Goal: Obtain resource: Obtain resource

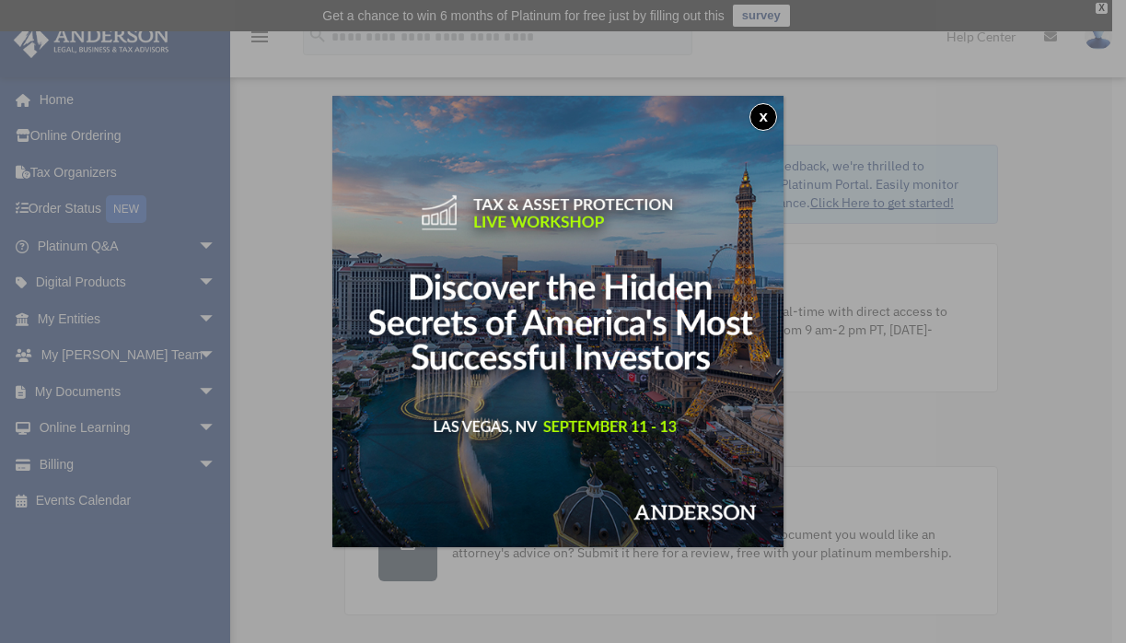
click at [191, 384] on div "x" at bounding box center [563, 321] width 1126 height 643
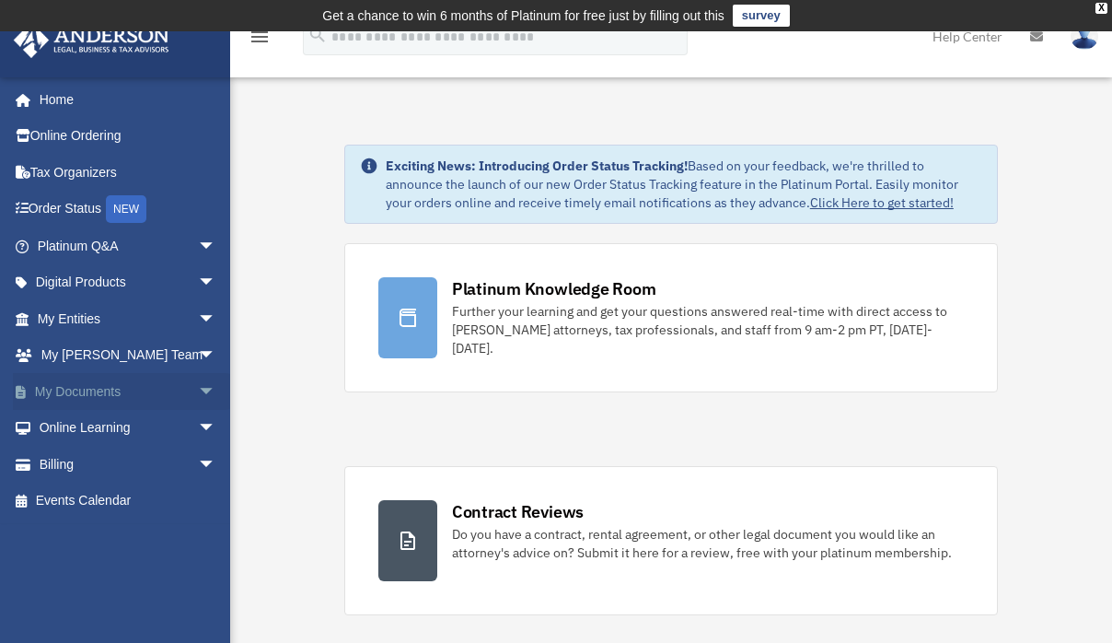
click at [198, 392] on span "arrow_drop_down" at bounding box center [216, 392] width 37 height 38
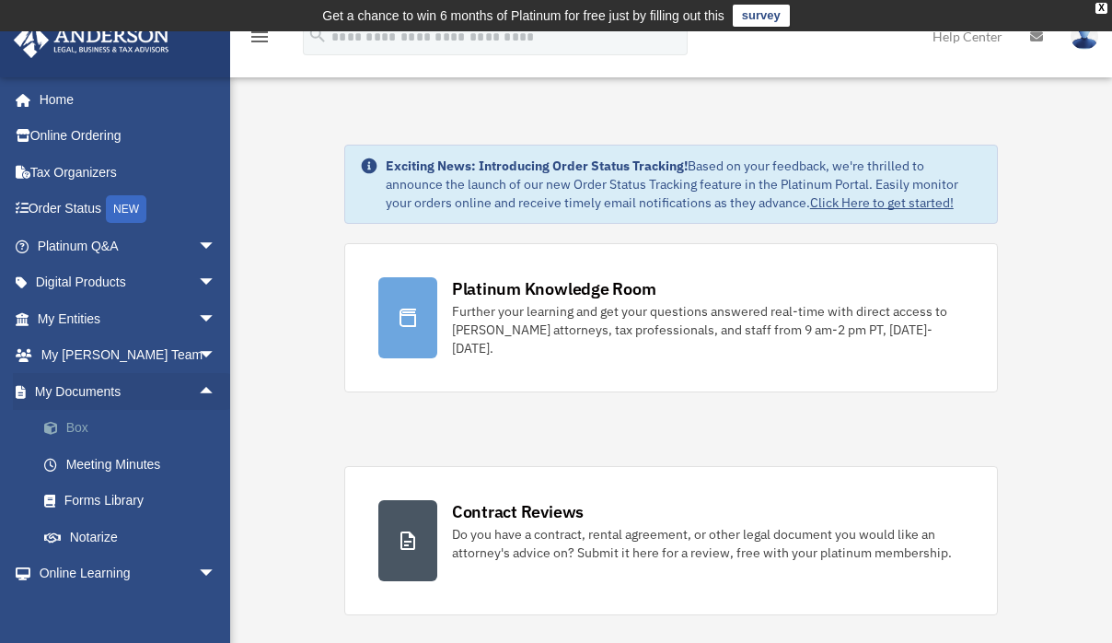
click at [83, 422] on link "Box" at bounding box center [135, 428] width 218 height 37
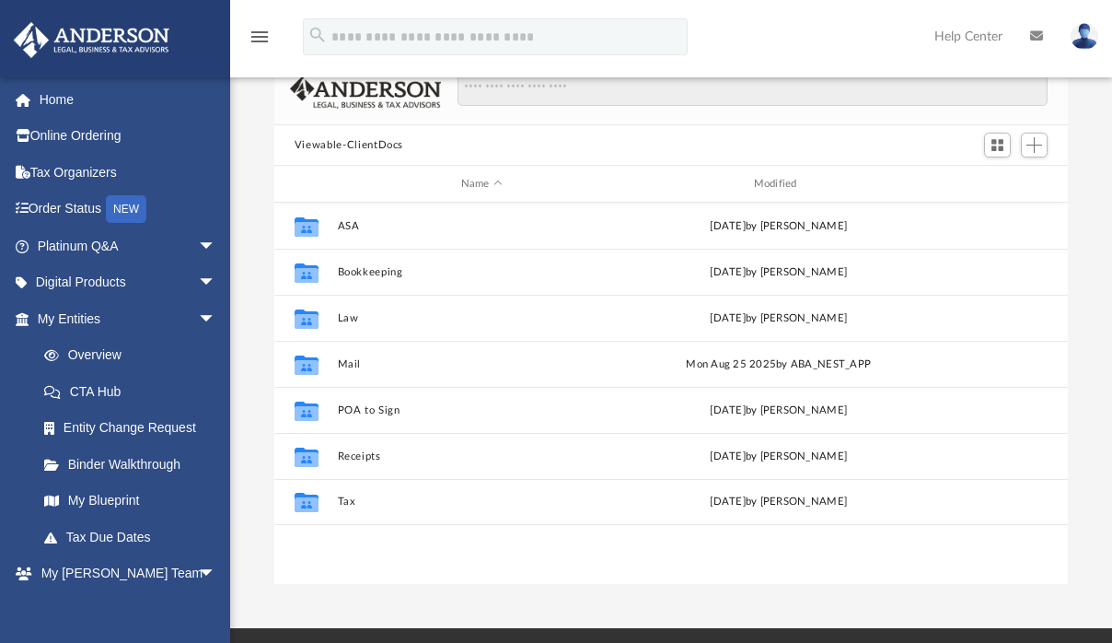
scroll to position [183, 0]
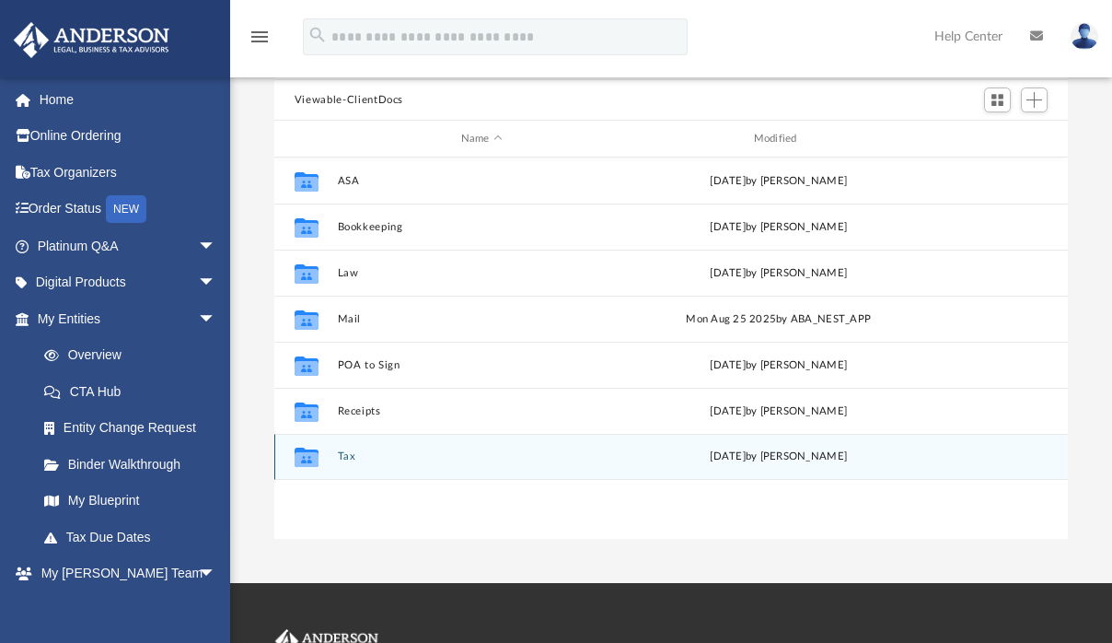
click at [348, 456] on button "Tax" at bounding box center [481, 456] width 289 height 12
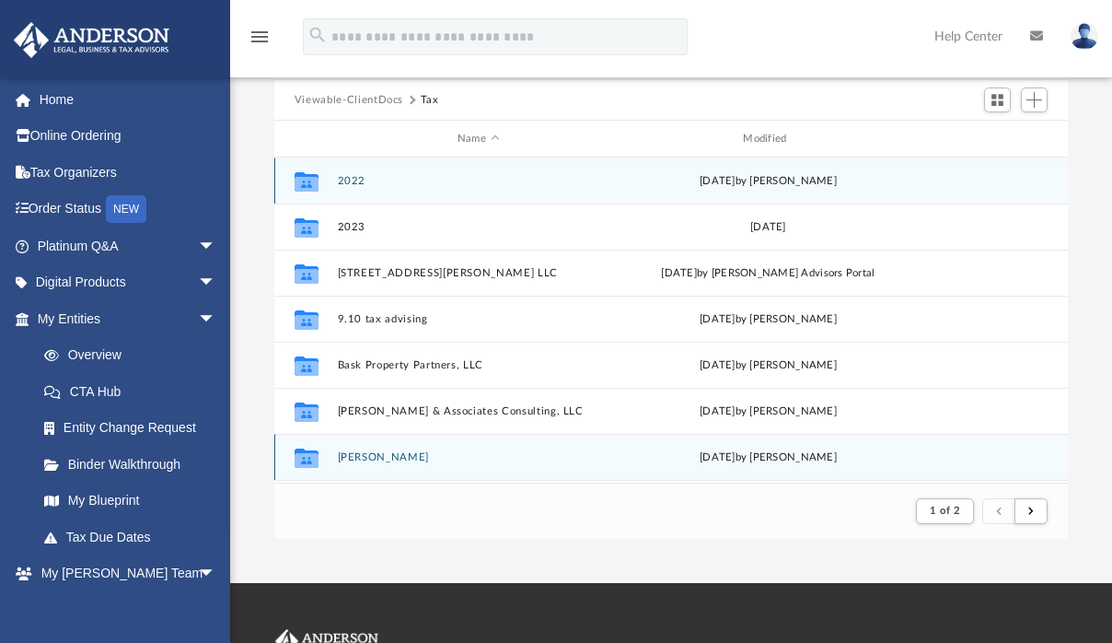
scroll to position [15, 15]
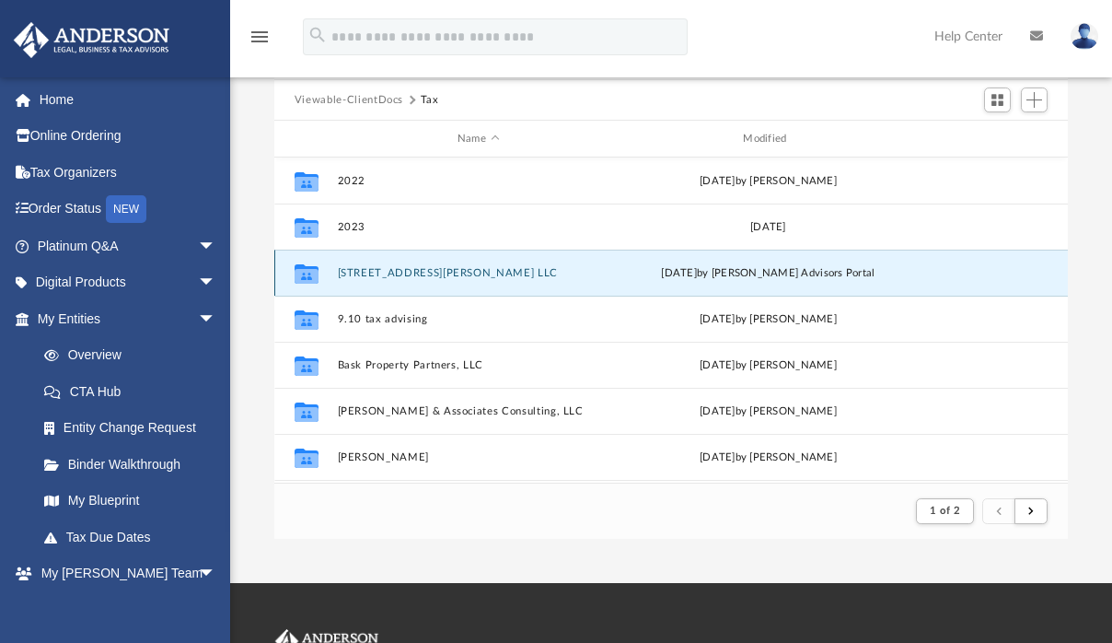
click at [403, 277] on button "[STREET_ADDRESS][PERSON_NAME] LLC" at bounding box center [478, 273] width 282 height 12
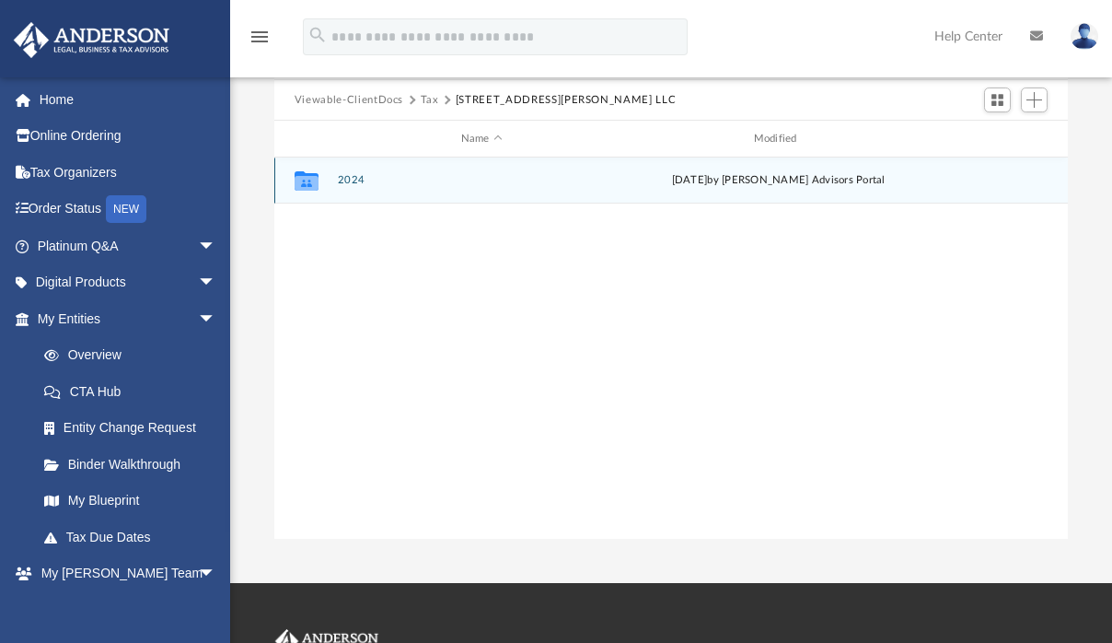
scroll to position [404, 780]
click at [358, 177] on button "2024" at bounding box center [481, 180] width 289 height 12
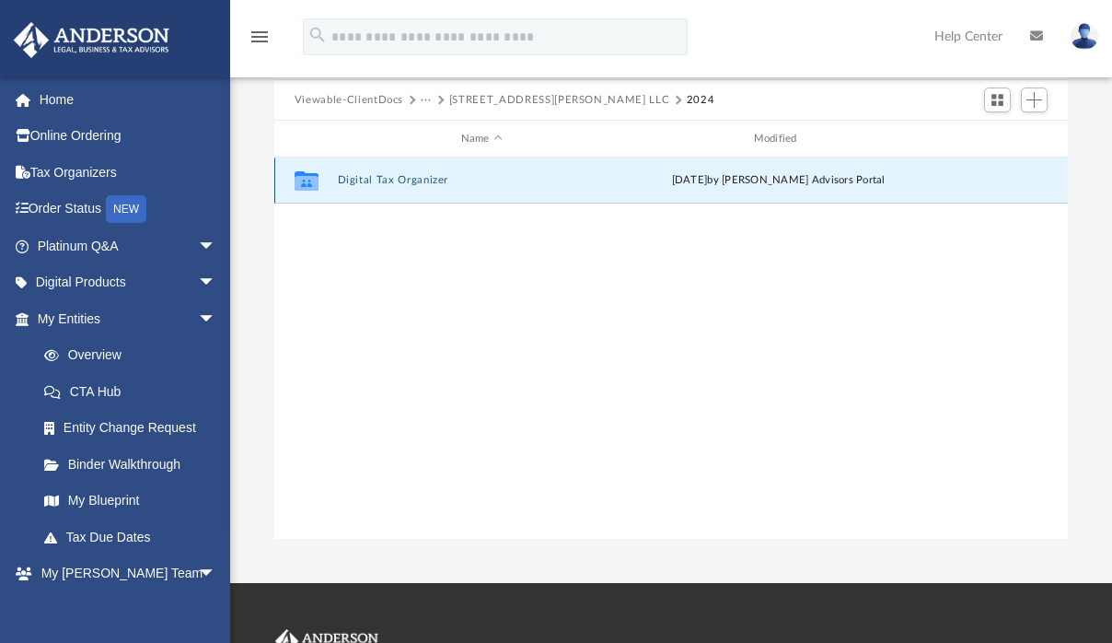
click at [358, 177] on button "Digital Tax Organizer" at bounding box center [481, 180] width 289 height 12
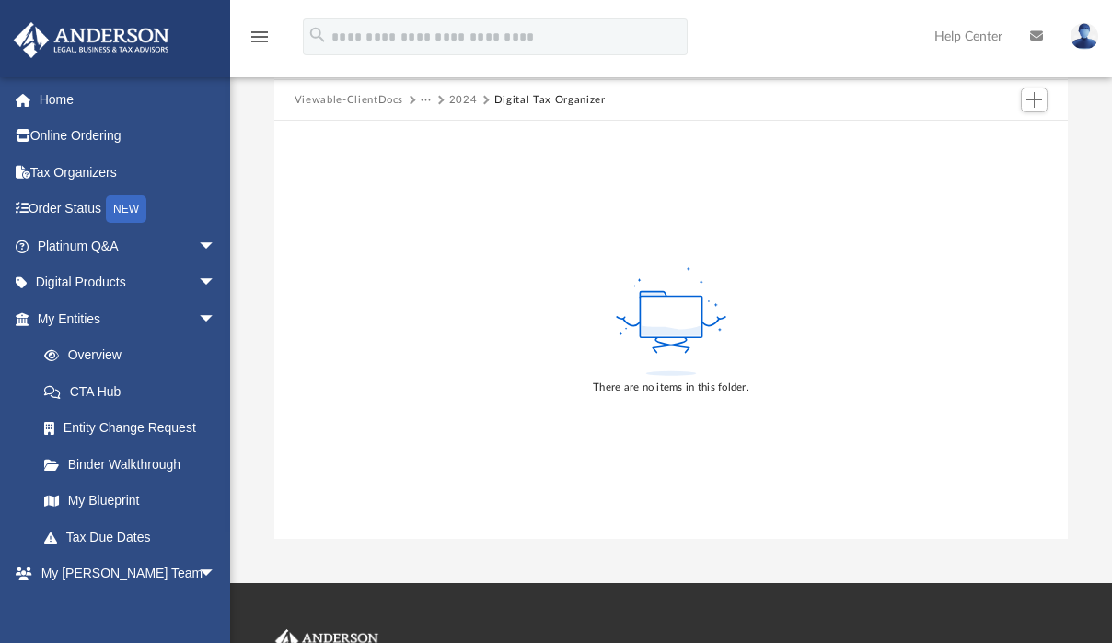
click at [463, 99] on button "2024" at bounding box center [463, 100] width 29 height 17
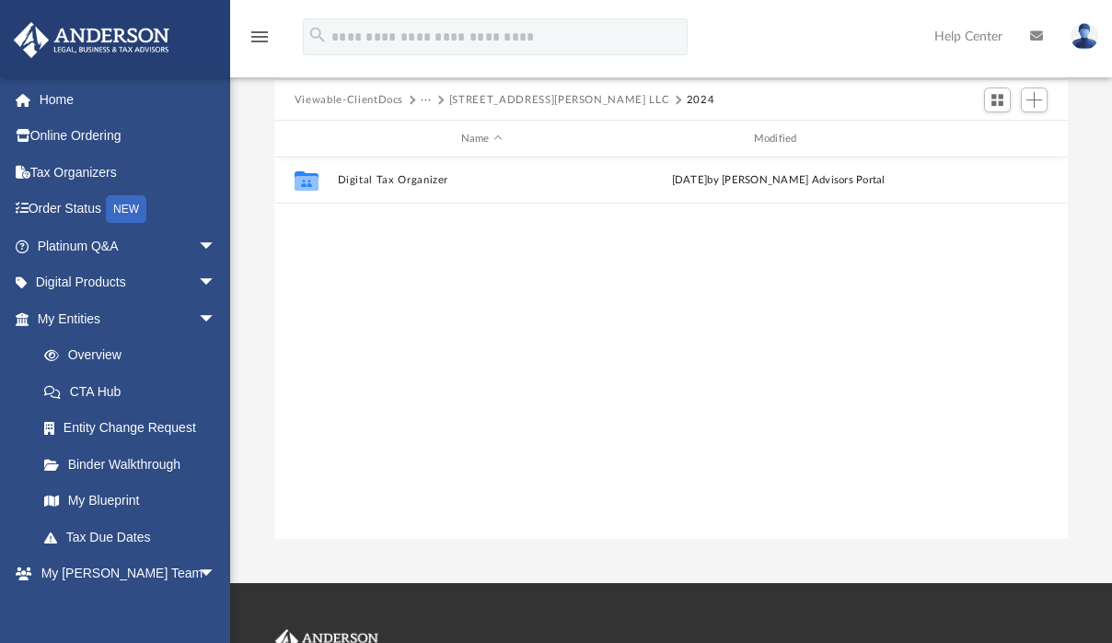
click at [451, 103] on button "[STREET_ADDRESS][PERSON_NAME] LLC" at bounding box center [559, 100] width 220 height 17
click at [429, 102] on button "Tax" at bounding box center [430, 100] width 18 height 17
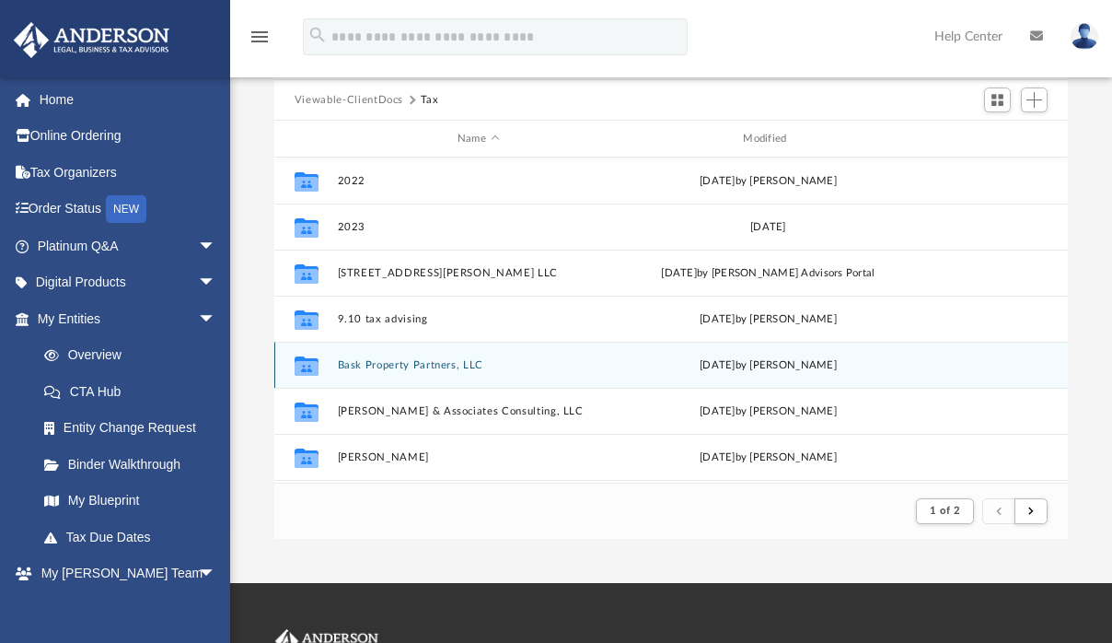
click at [388, 376] on div "Collaborated Folder Bask Property Partners, LLC [DATE] by [PERSON_NAME]" at bounding box center [671, 365] width 794 height 46
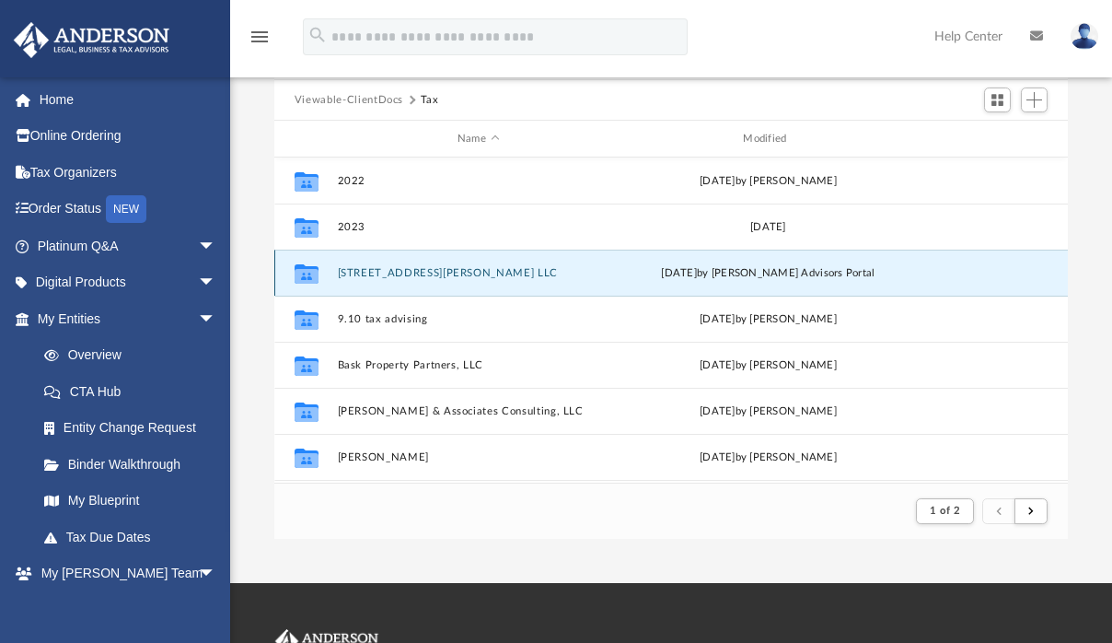
click at [389, 275] on button "[STREET_ADDRESS][PERSON_NAME] LLC" at bounding box center [478, 273] width 282 height 12
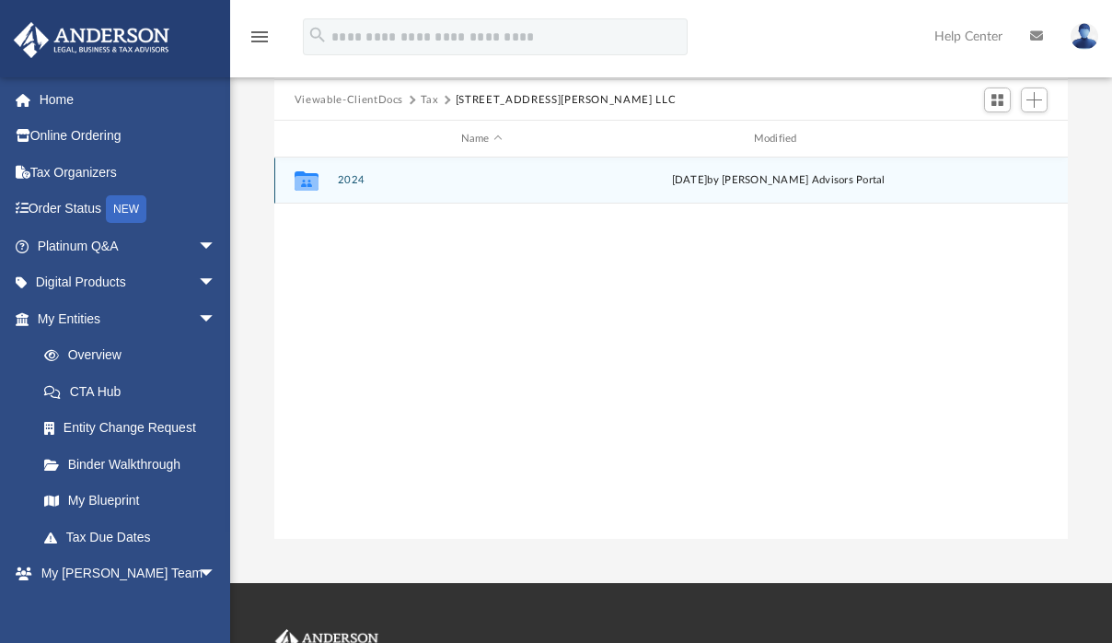
scroll to position [404, 780]
click at [351, 181] on button "2024" at bounding box center [481, 180] width 289 height 12
click at [351, 181] on button "Digital Tax Organizer" at bounding box center [481, 180] width 289 height 12
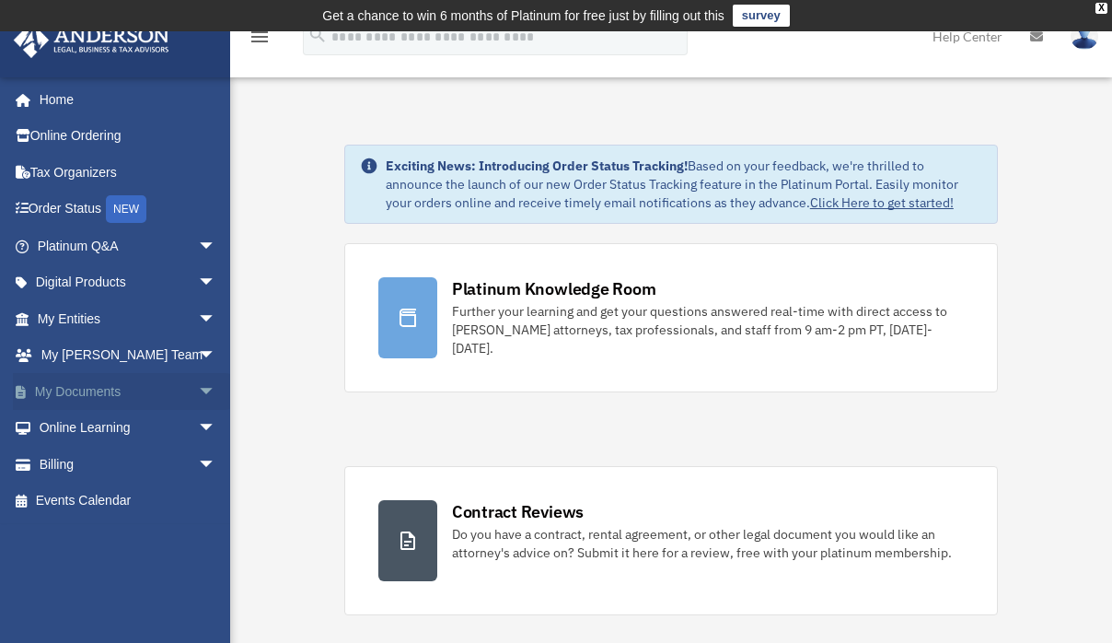
click at [198, 392] on span "arrow_drop_down" at bounding box center [216, 392] width 37 height 38
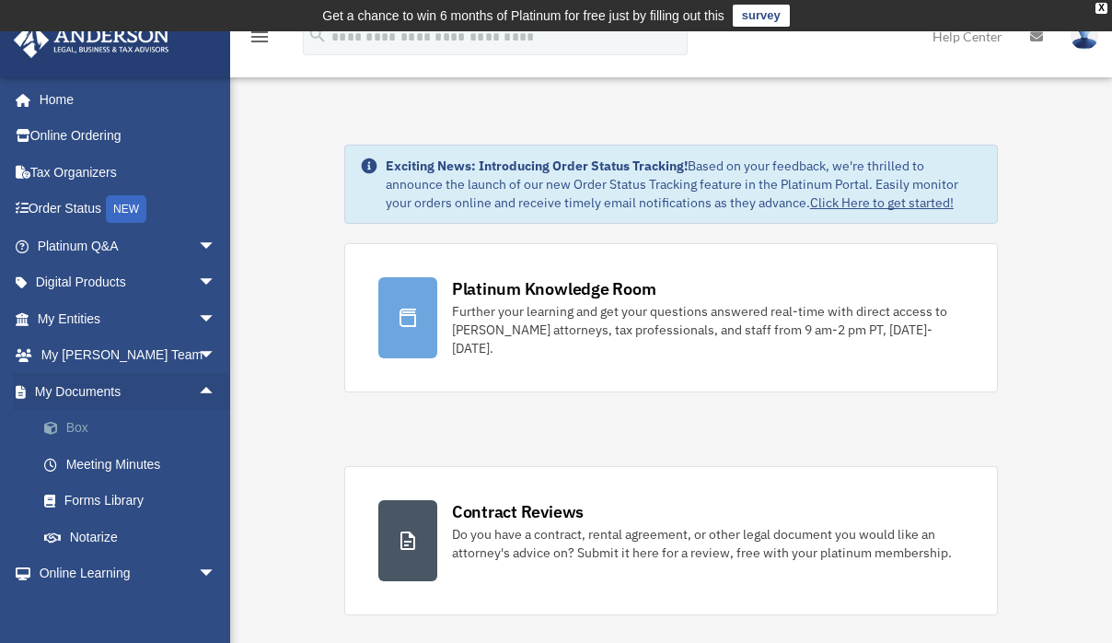
click at [93, 423] on link "Box" at bounding box center [135, 428] width 218 height 37
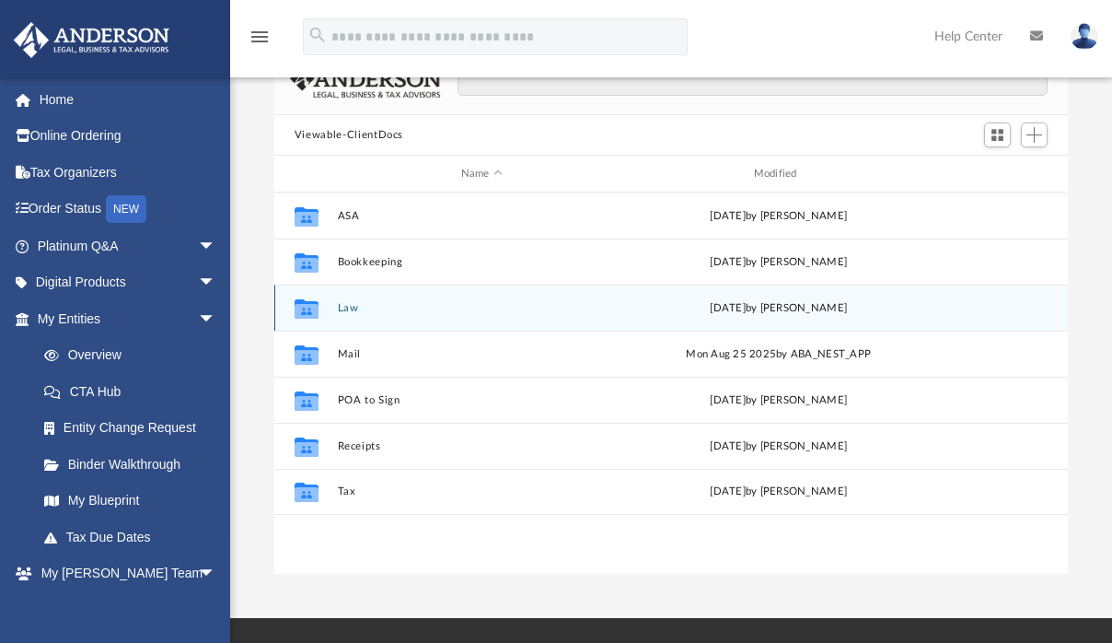
scroll to position [165, 0]
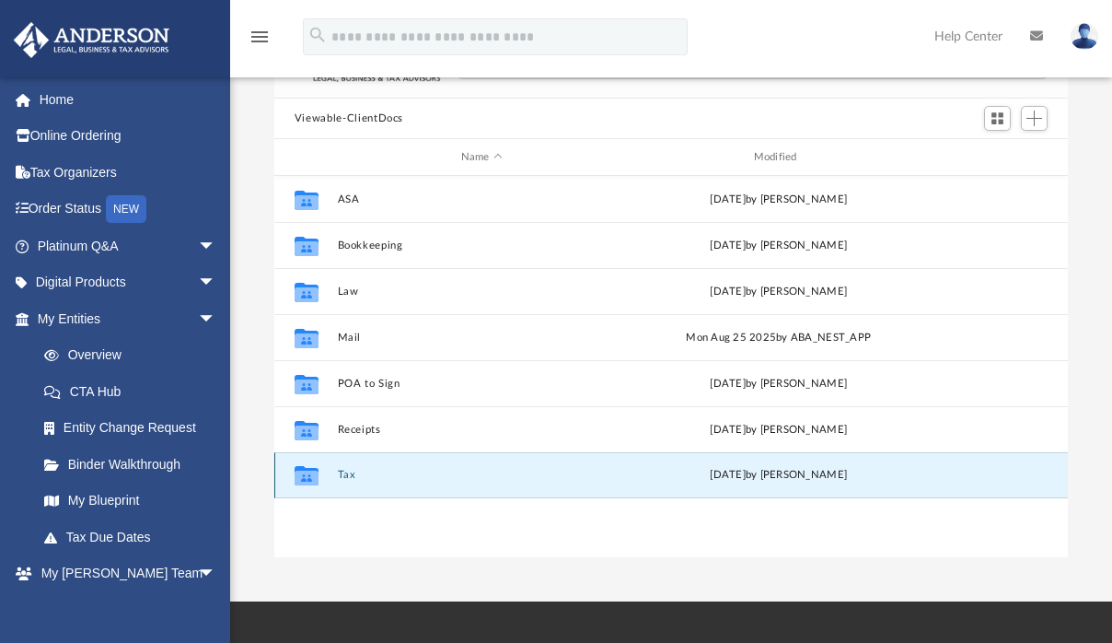
click at [342, 477] on button "Tax" at bounding box center [481, 475] width 289 height 12
click at [355, 470] on button "Tax" at bounding box center [481, 475] width 289 height 12
click at [350, 471] on button "Tax" at bounding box center [481, 475] width 289 height 12
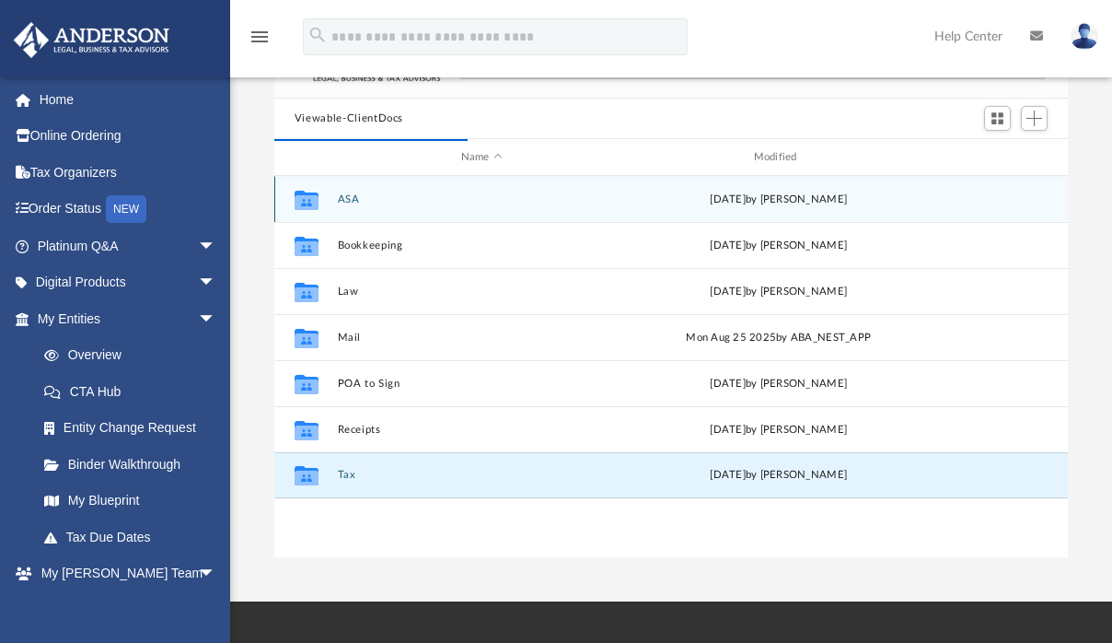
scroll to position [15, 15]
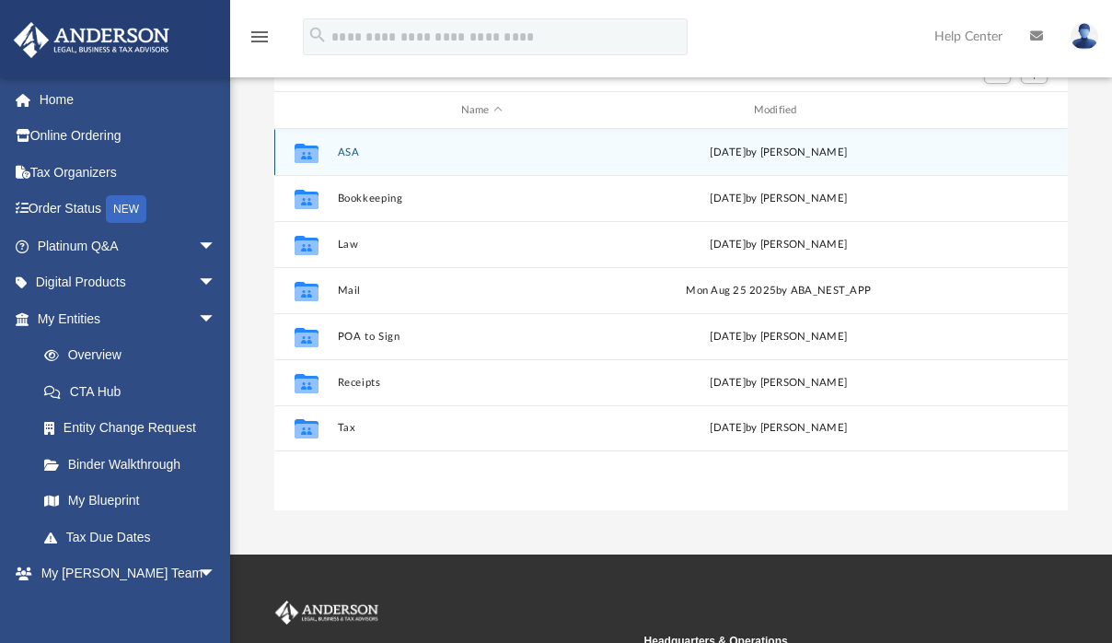
scroll to position [223, 0]
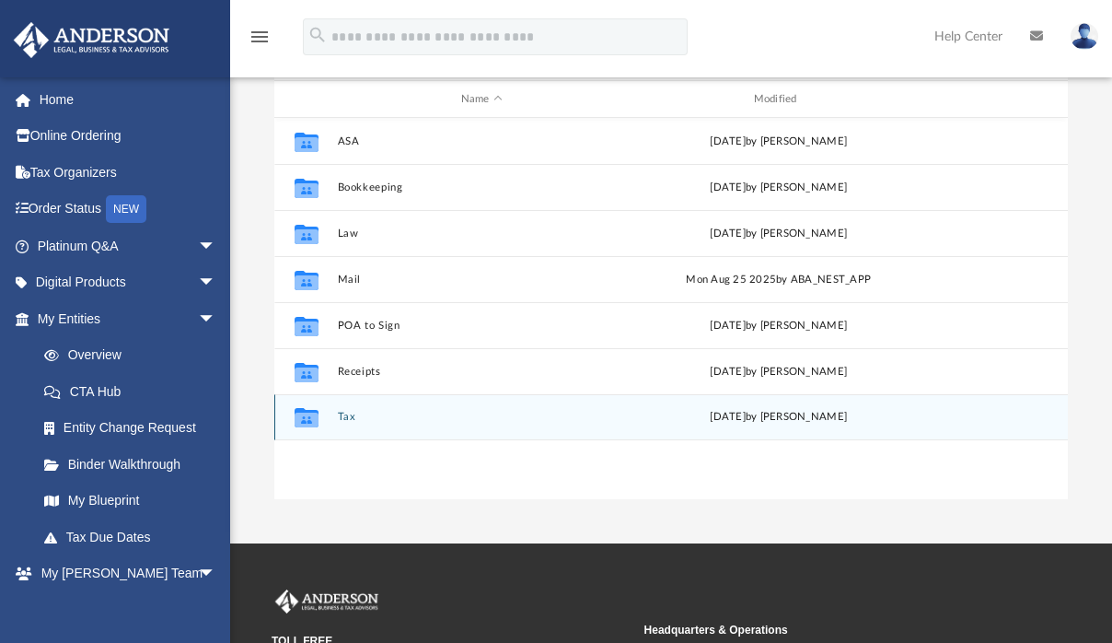
click at [349, 418] on button "Tax" at bounding box center [481, 417] width 289 height 12
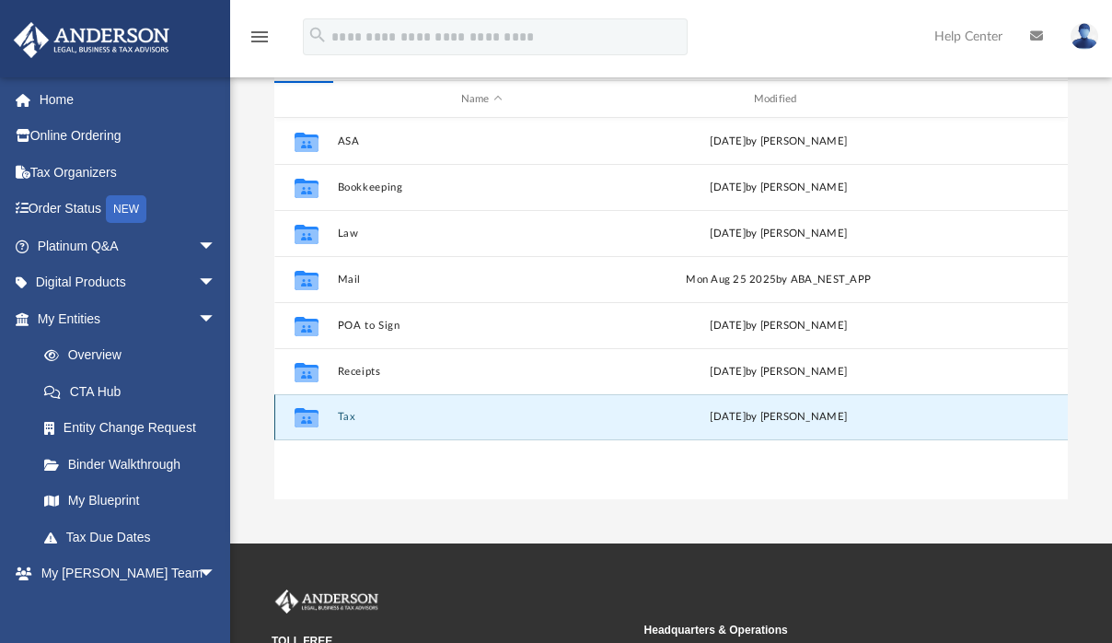
click at [349, 418] on button "Tax" at bounding box center [481, 417] width 289 height 12
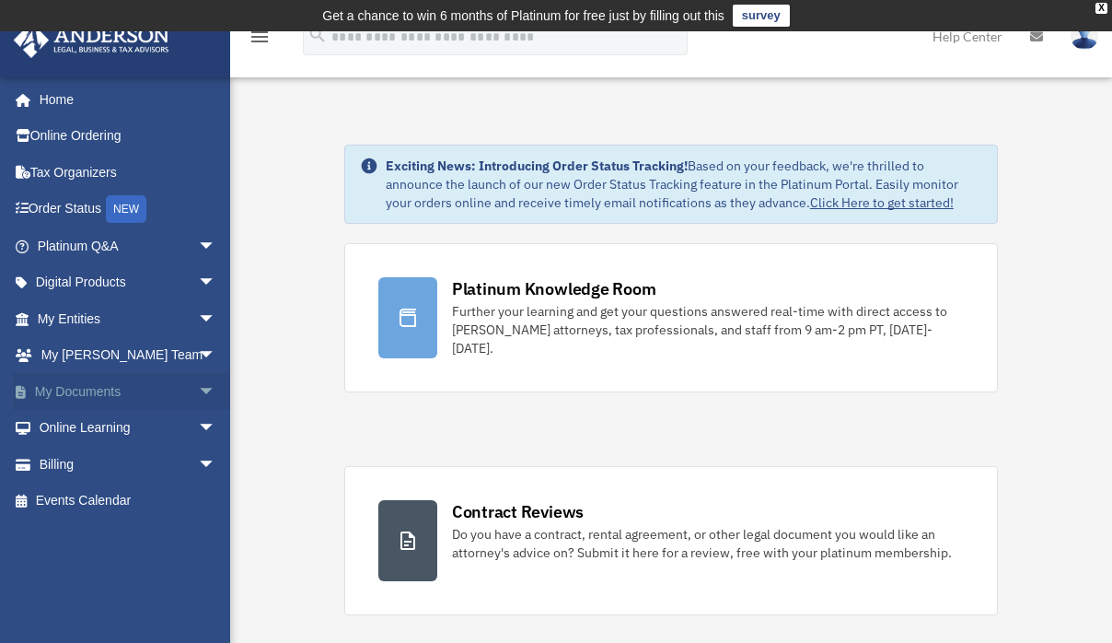
click at [198, 388] on span "arrow_drop_down" at bounding box center [216, 392] width 37 height 38
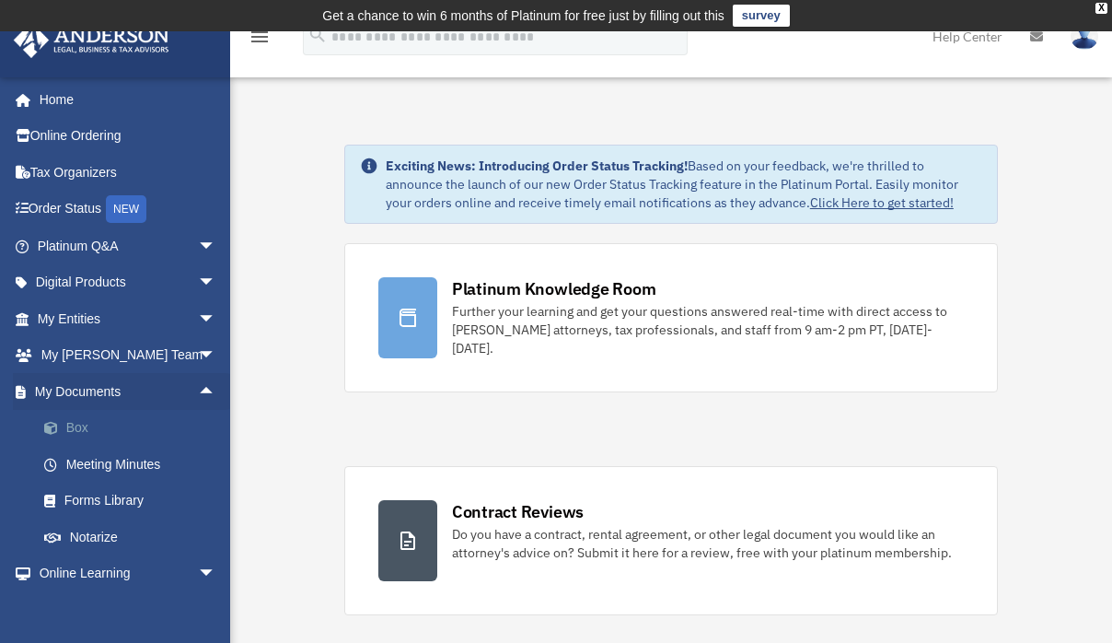
click at [79, 423] on link "Box" at bounding box center [135, 428] width 218 height 37
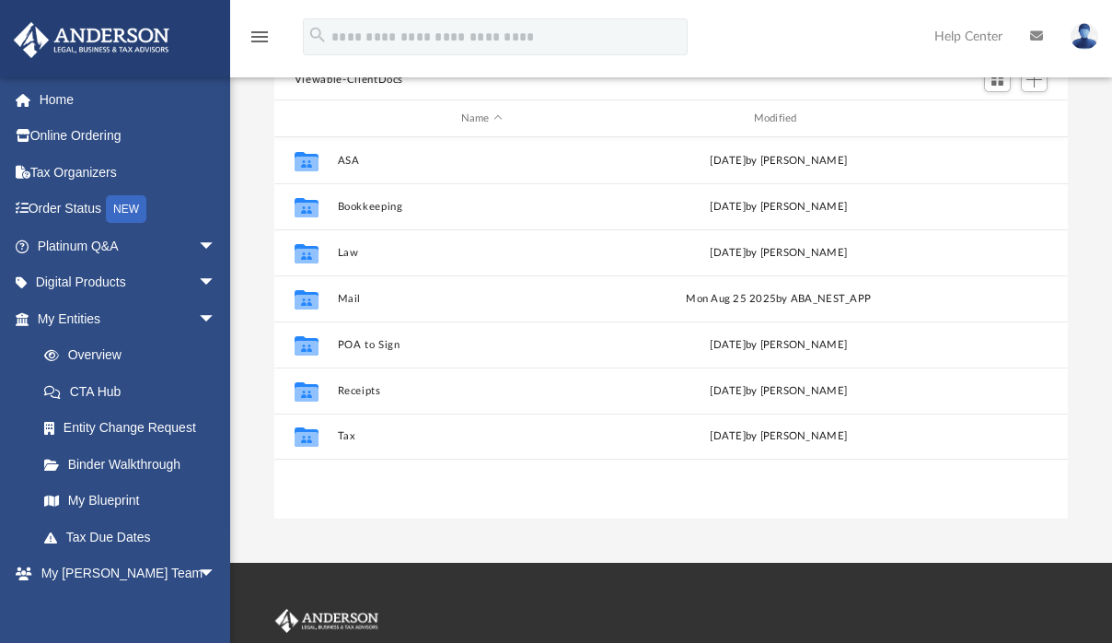
scroll to position [236, 0]
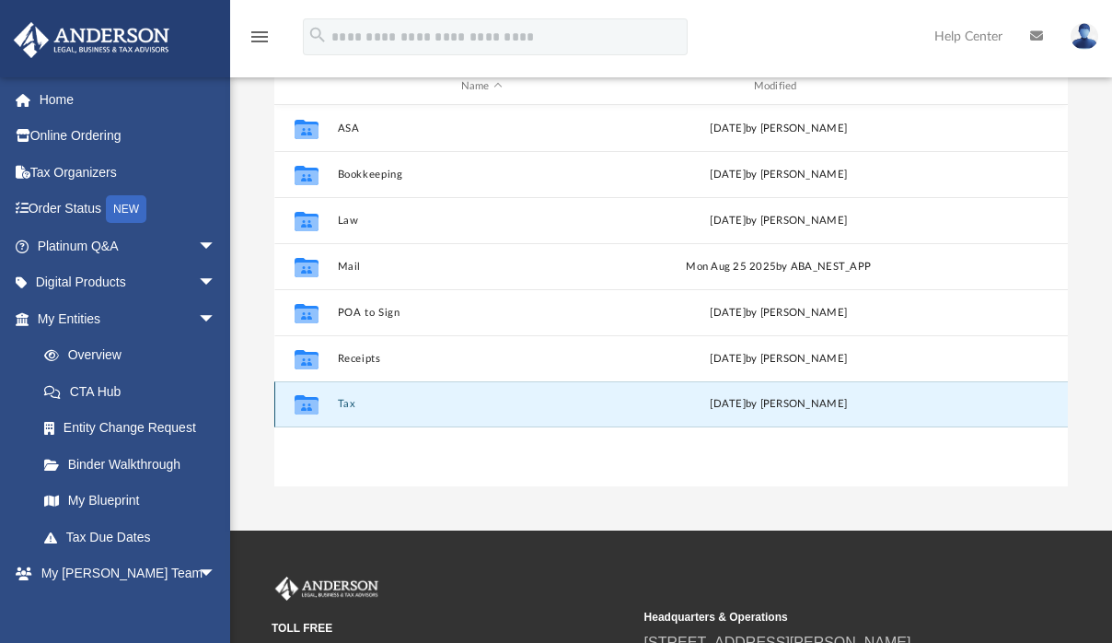
click at [347, 404] on button "Tax" at bounding box center [481, 404] width 289 height 12
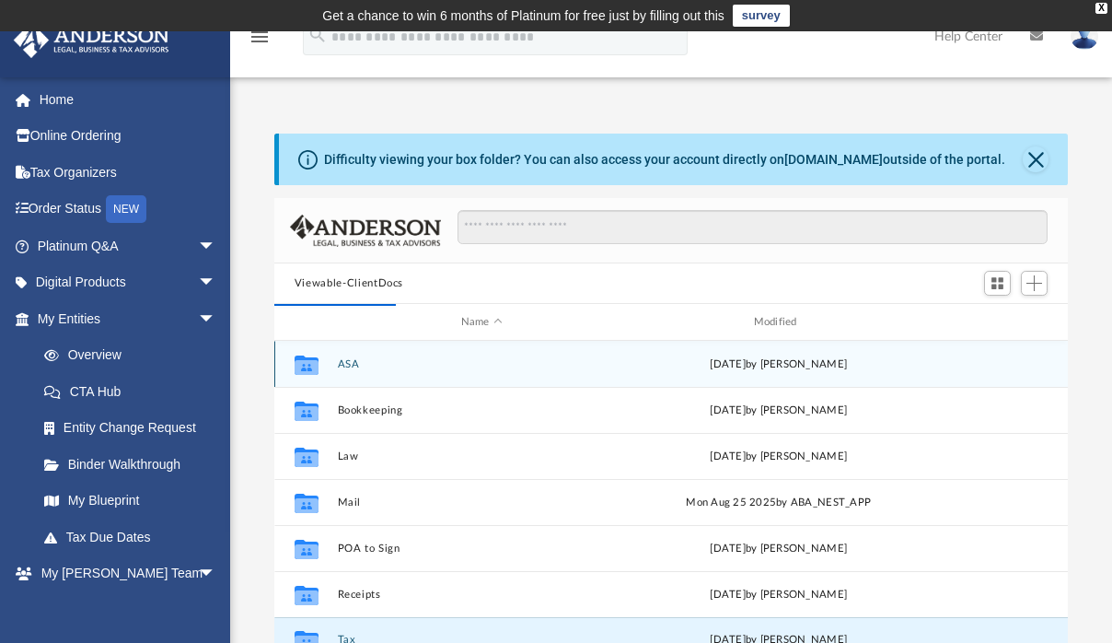
scroll to position [15, 15]
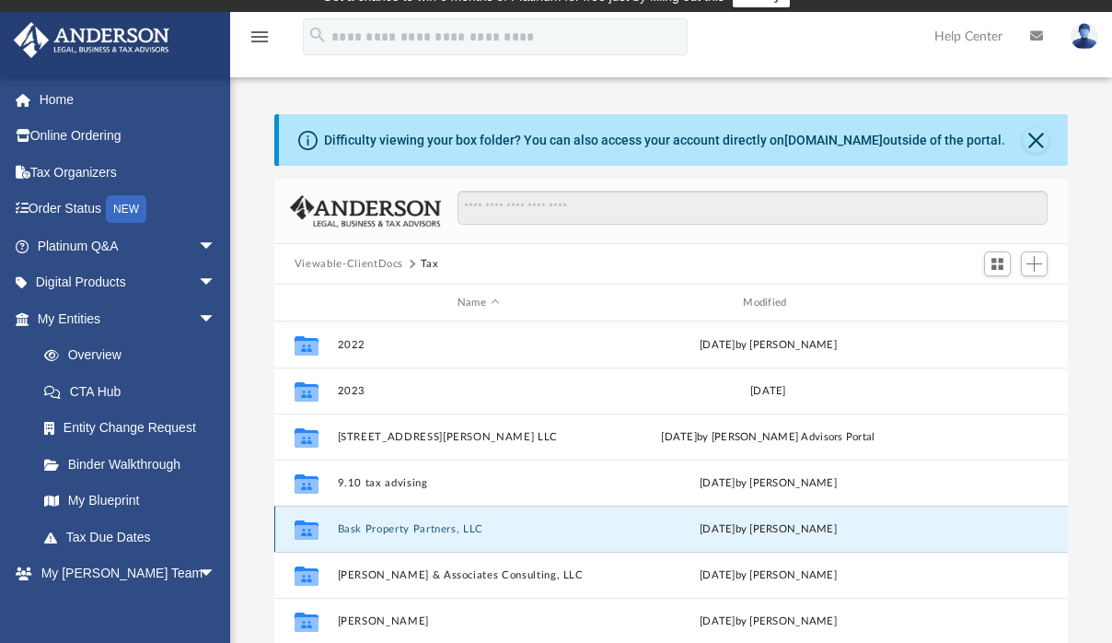
click at [381, 531] on button "Bask Property Partners, LLC" at bounding box center [478, 529] width 282 height 12
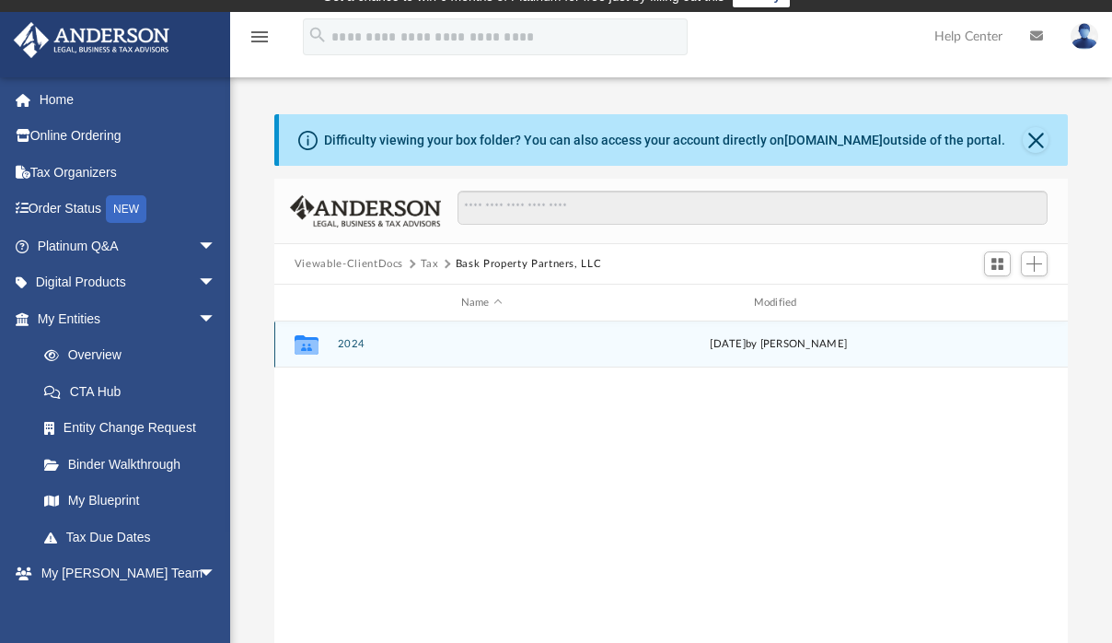
scroll to position [404, 780]
click at [355, 341] on button "2024" at bounding box center [481, 344] width 289 height 12
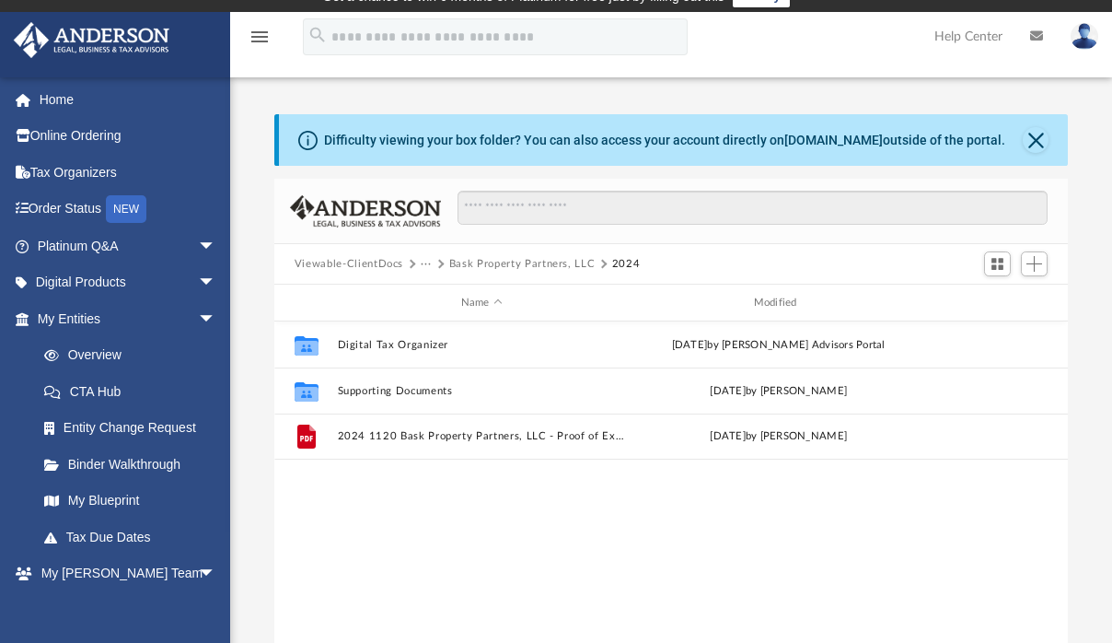
click at [485, 261] on button "Bask Property Partners, LLC" at bounding box center [522, 264] width 146 height 17
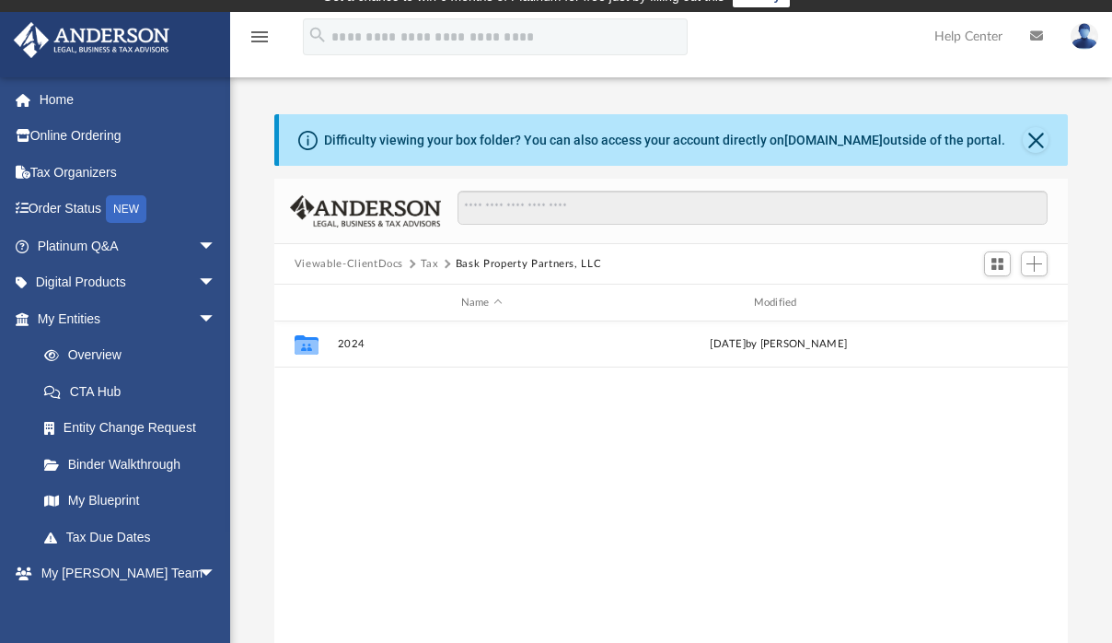
click at [428, 261] on button "Tax" at bounding box center [430, 264] width 18 height 17
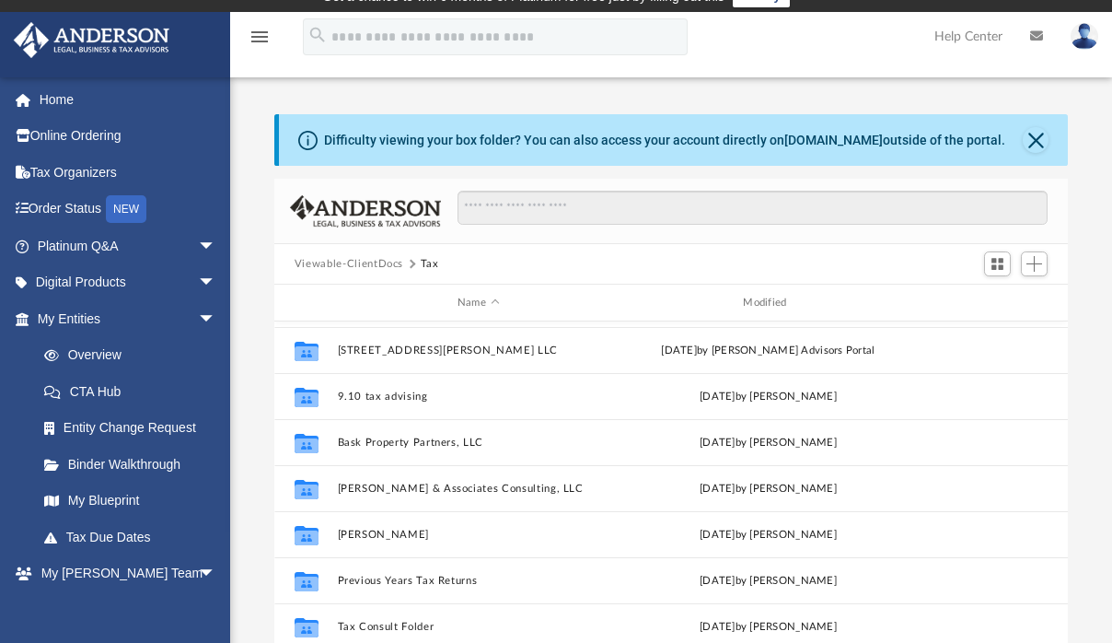
scroll to position [88, 0]
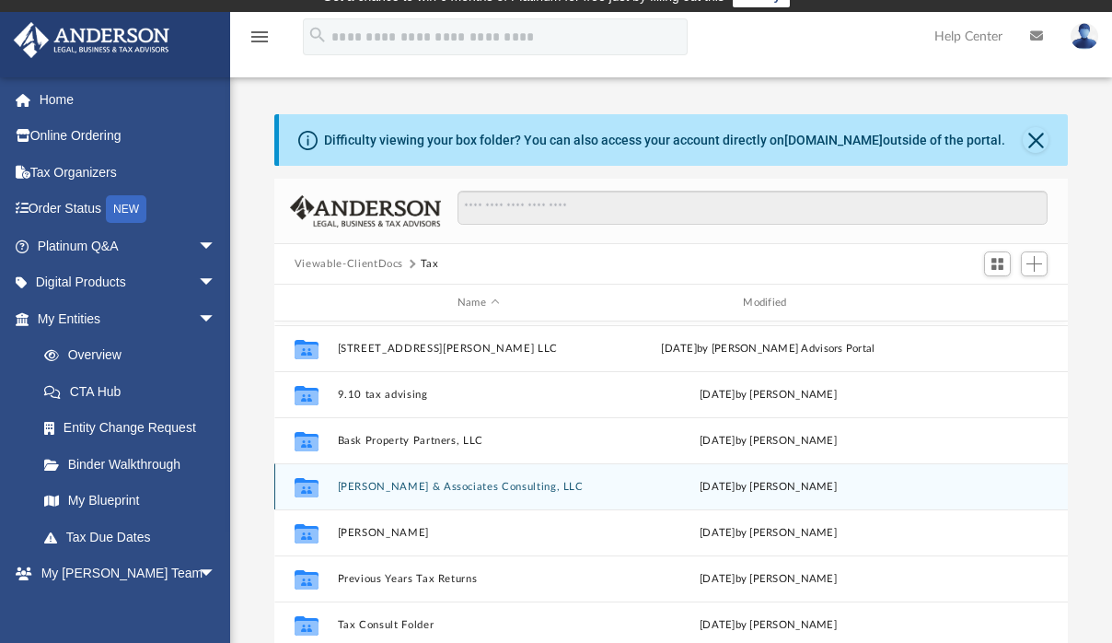
click at [399, 481] on button "[PERSON_NAME] & Associates Consulting, LLC" at bounding box center [478, 487] width 282 height 12
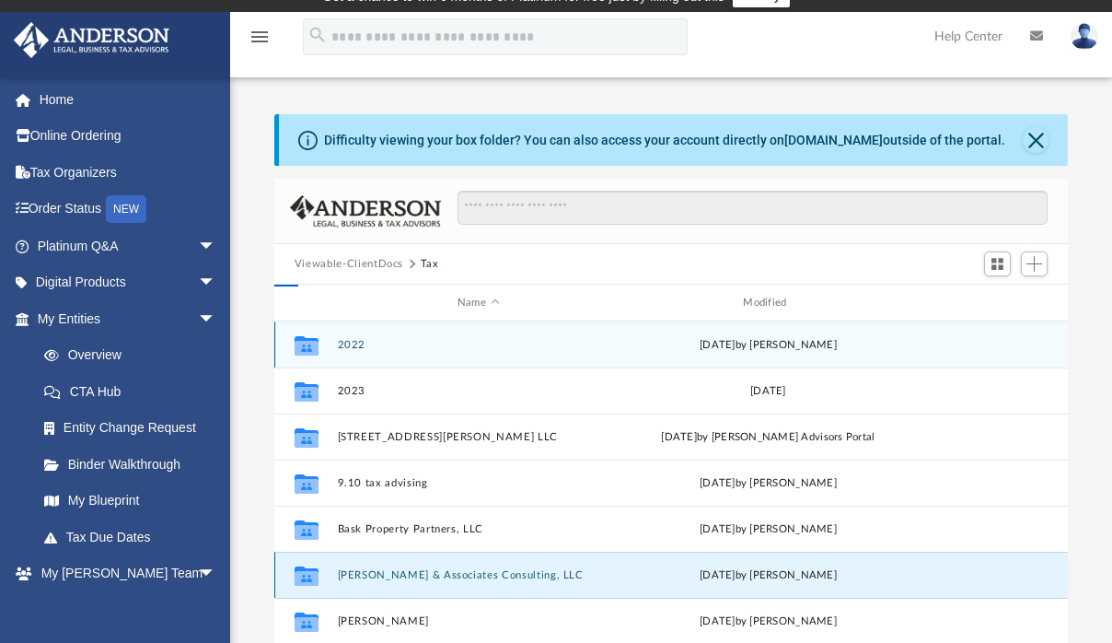
scroll to position [404, 780]
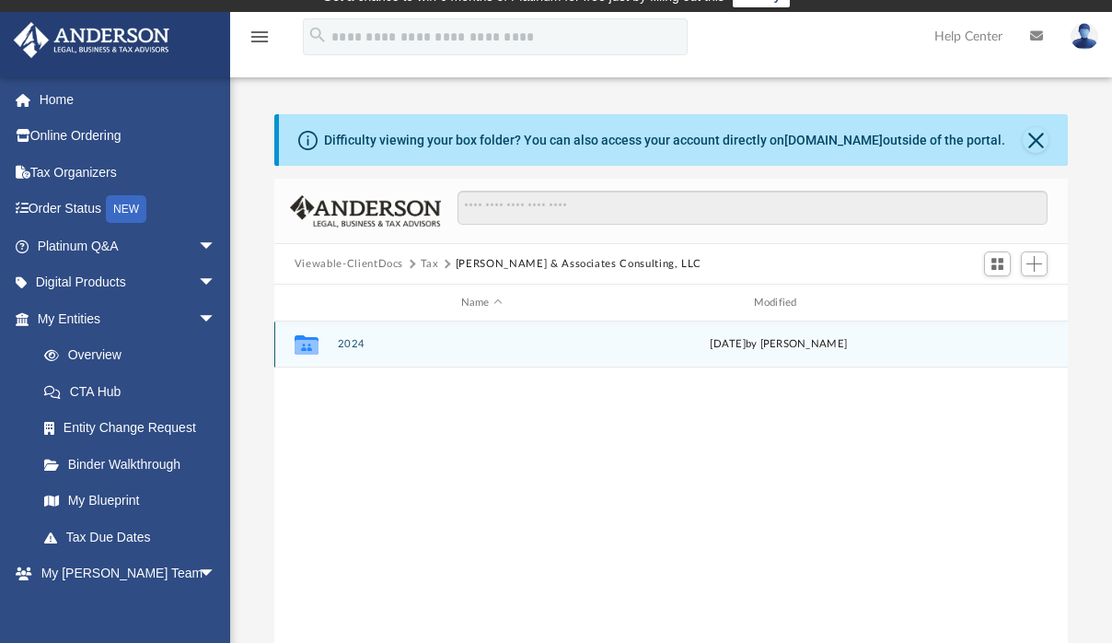
click at [358, 346] on button "2024" at bounding box center [481, 344] width 289 height 12
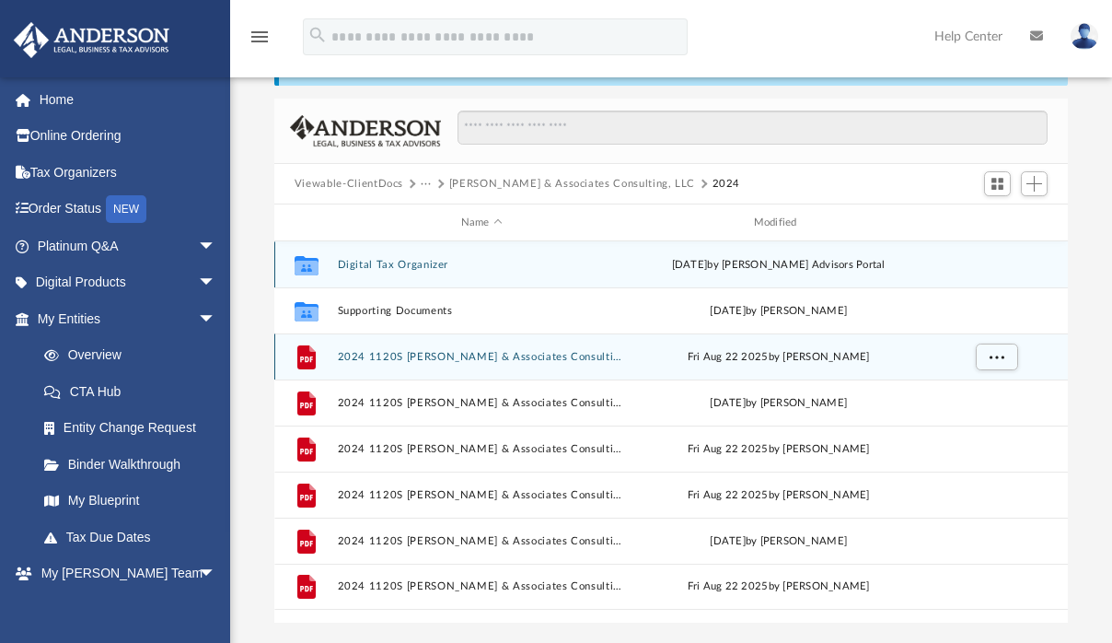
scroll to position [88, 0]
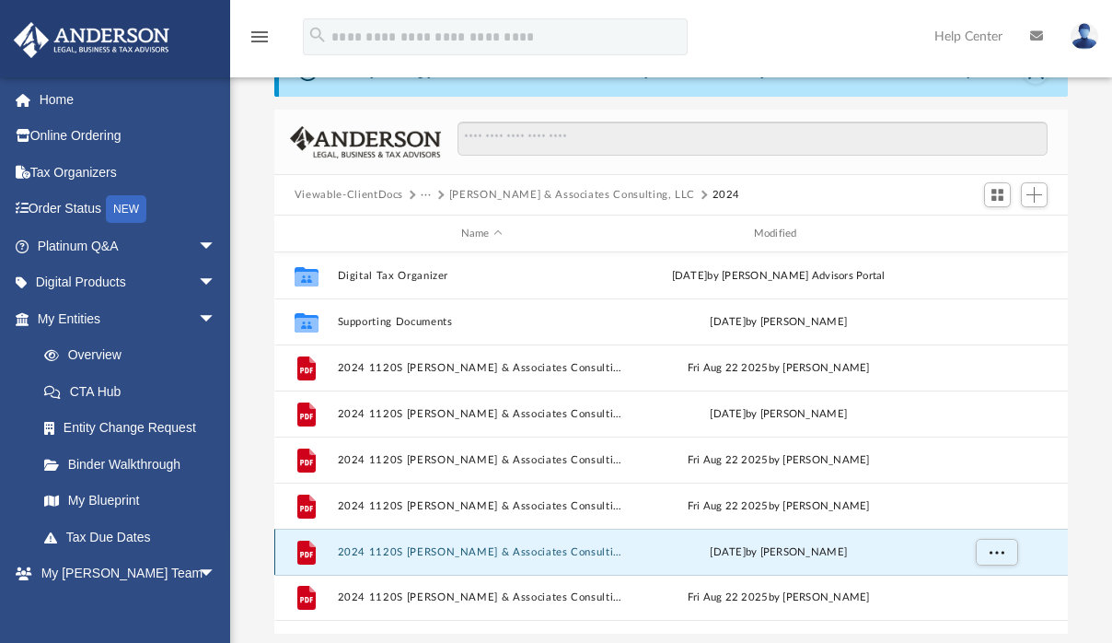
click at [567, 553] on button "2024 1120S [PERSON_NAME] & Associates Consulting, LLC - Proof of Extension.pdf" at bounding box center [481, 552] width 289 height 12
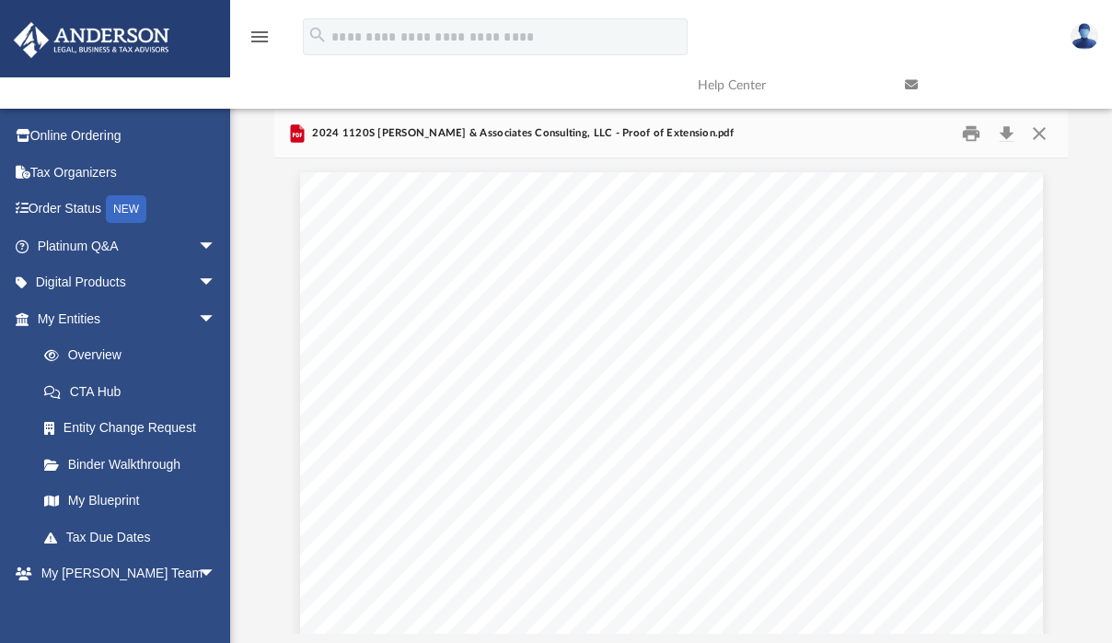
scroll to position [989, 0]
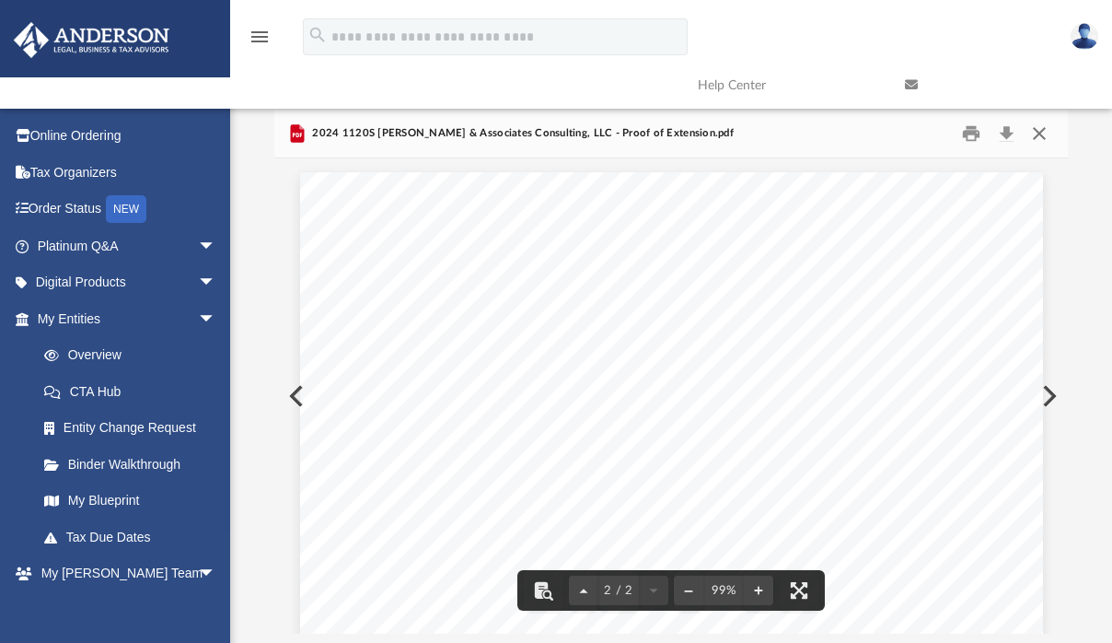
click at [1038, 136] on button "Close" at bounding box center [1039, 134] width 33 height 29
